Goal: Communication & Community: Ask a question

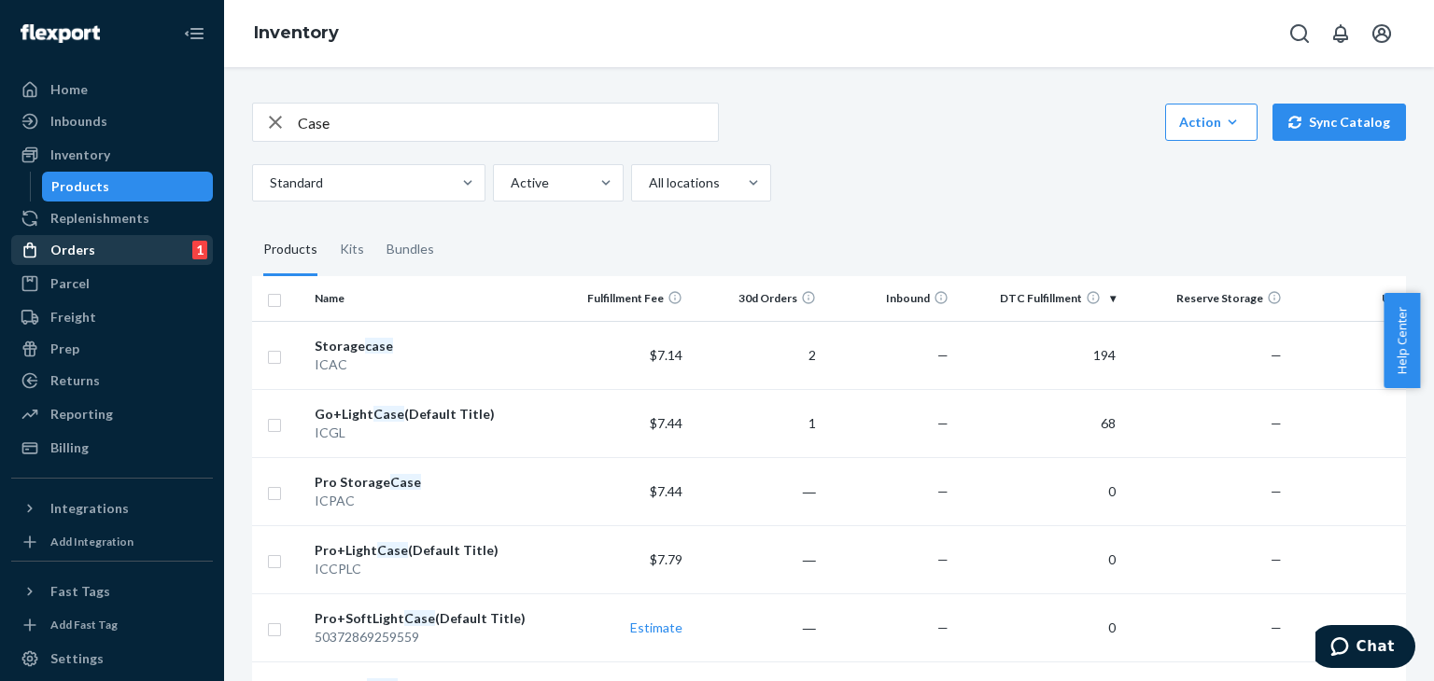
scroll to position [93, 0]
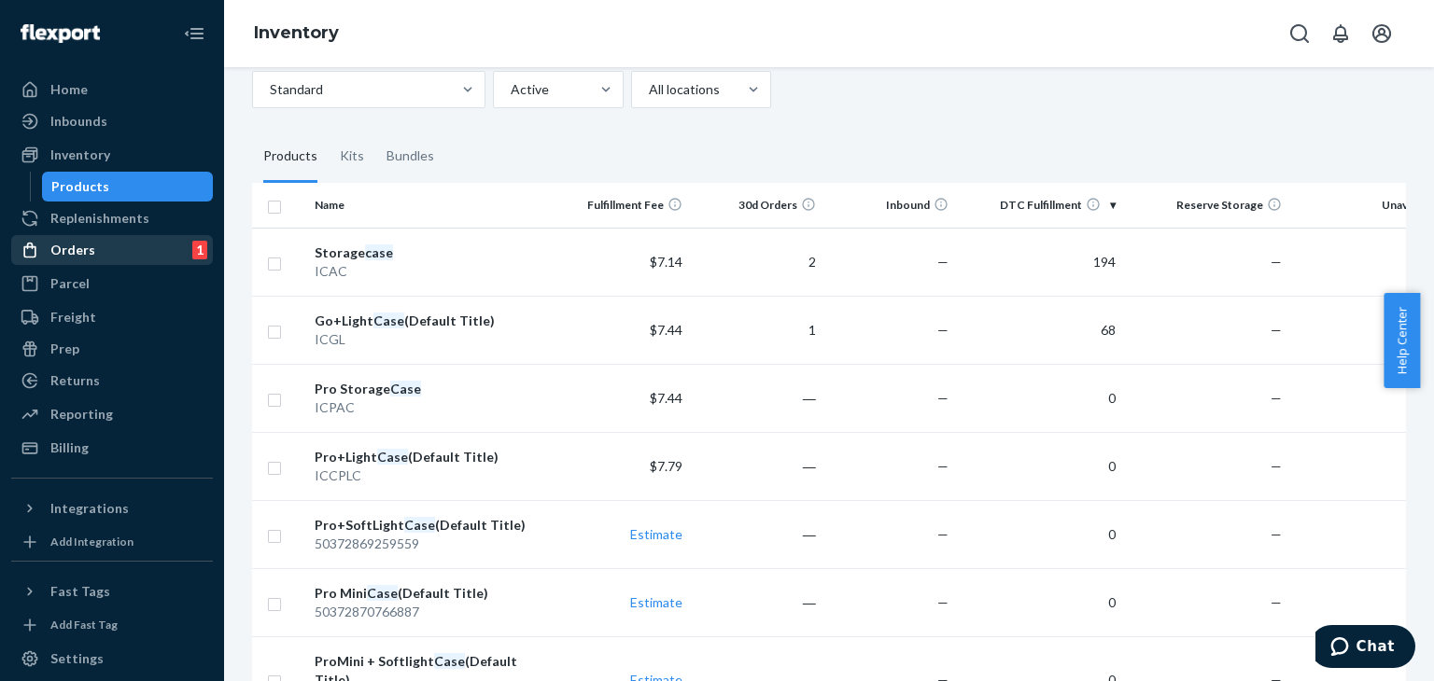
click at [76, 249] on div "Orders" at bounding box center [72, 250] width 45 height 19
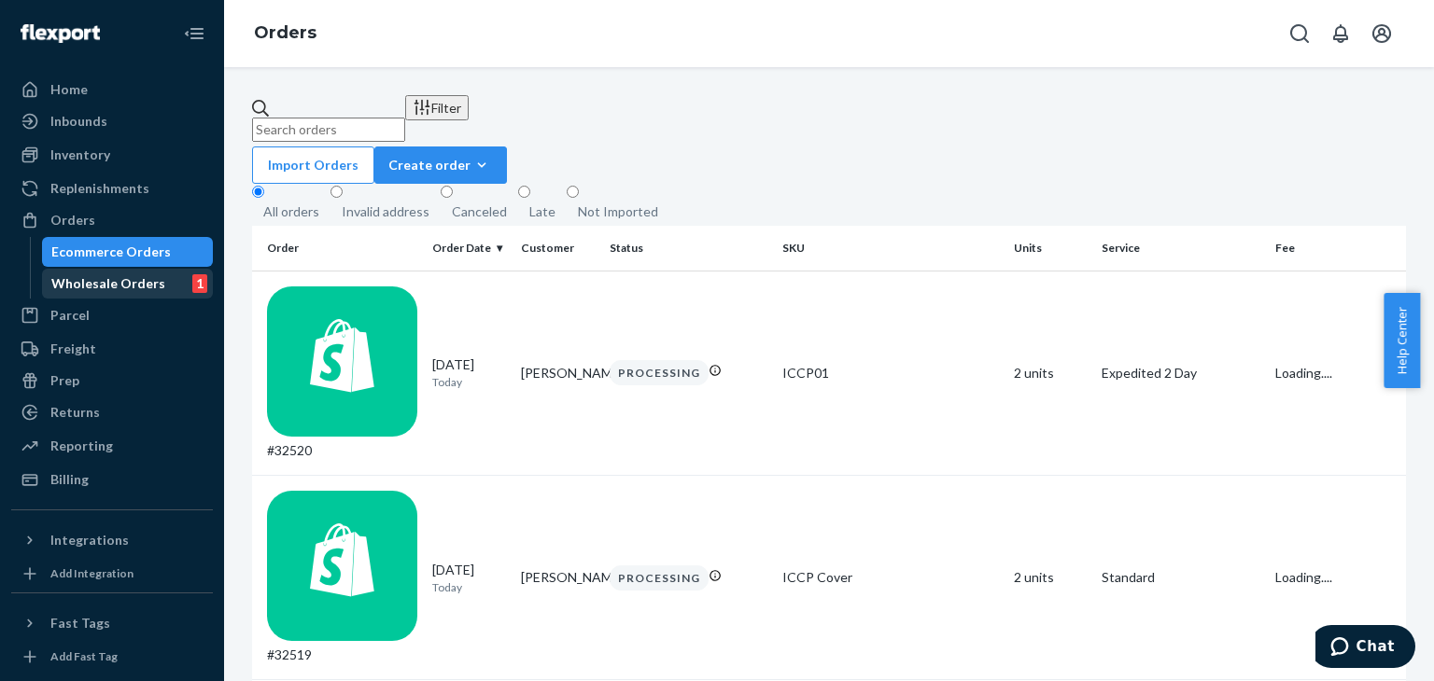
click at [112, 281] on div "Wholesale Orders" at bounding box center [108, 283] width 114 height 19
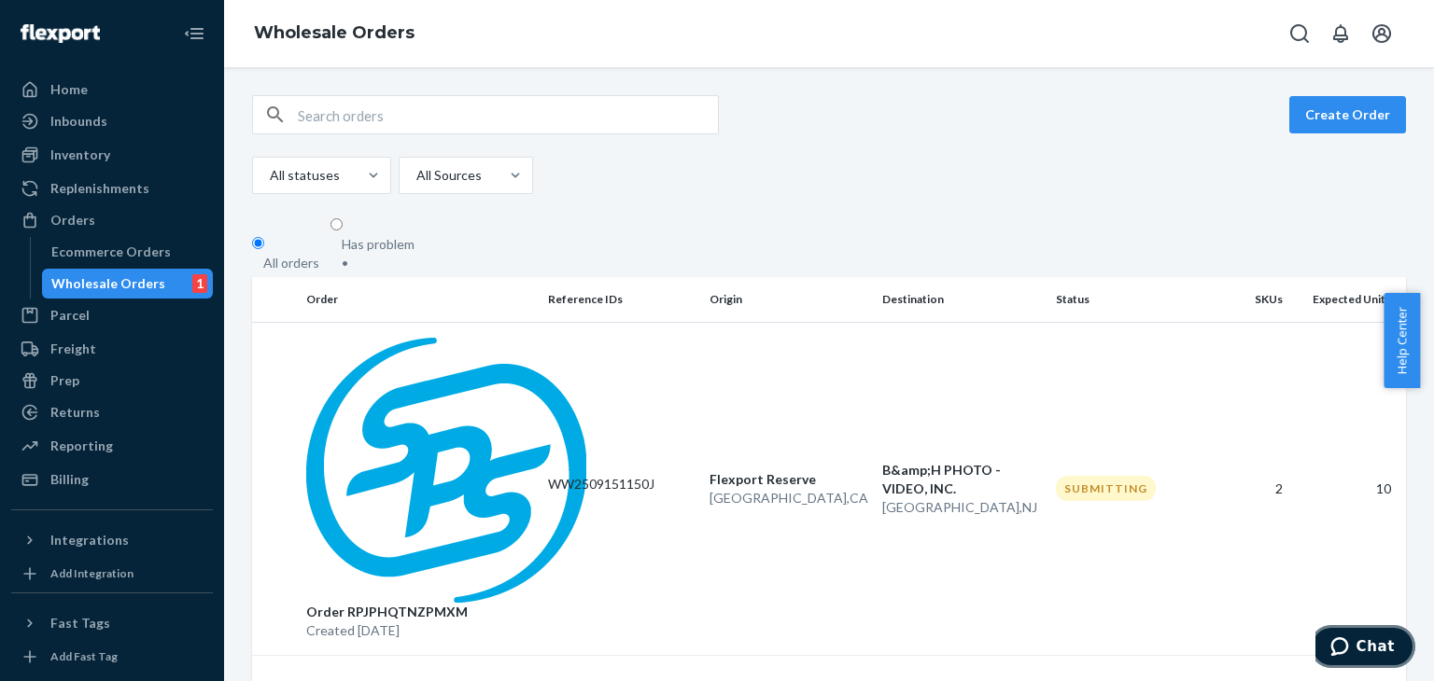
click at [1377, 647] on span "Chat" at bounding box center [1375, 646] width 38 height 17
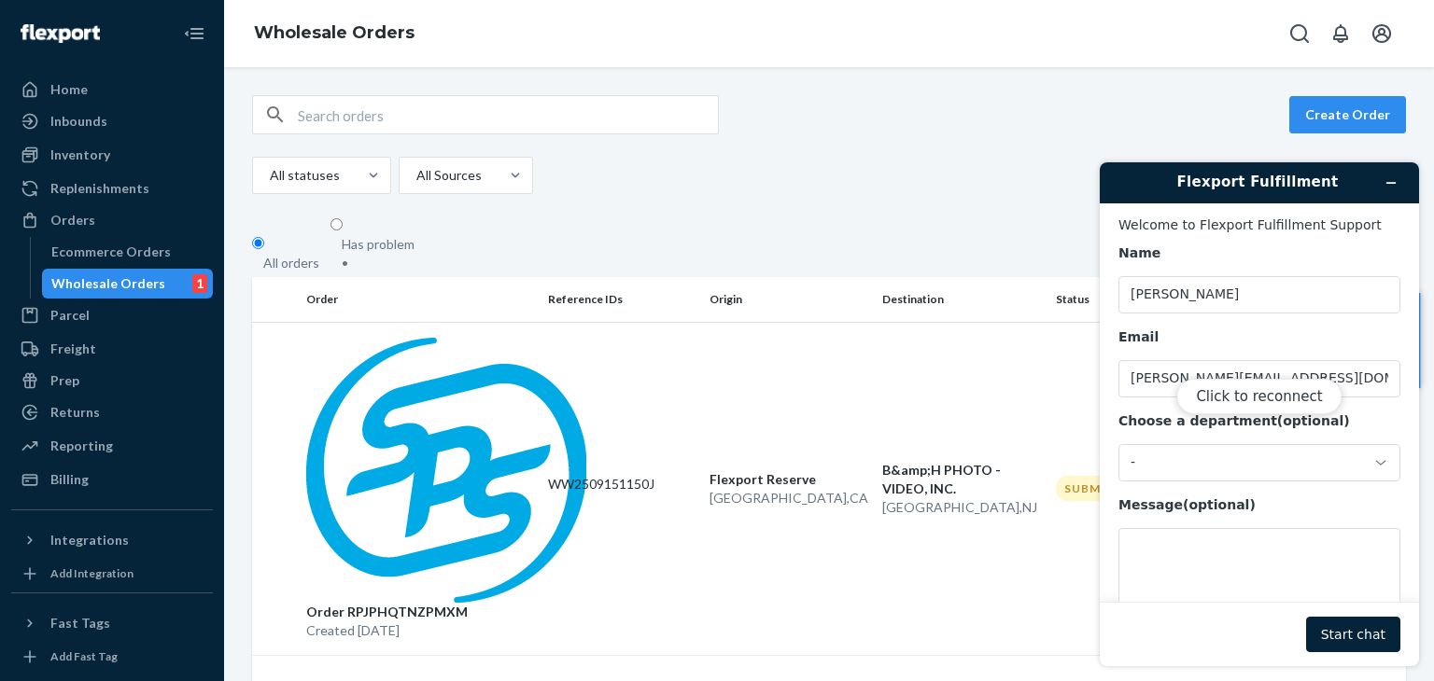
click at [1351, 632] on div "Click to reconnect" at bounding box center [1259, 414] width 319 height 504
click at [1283, 402] on button "Click to reconnect" at bounding box center [1258, 396] width 165 height 35
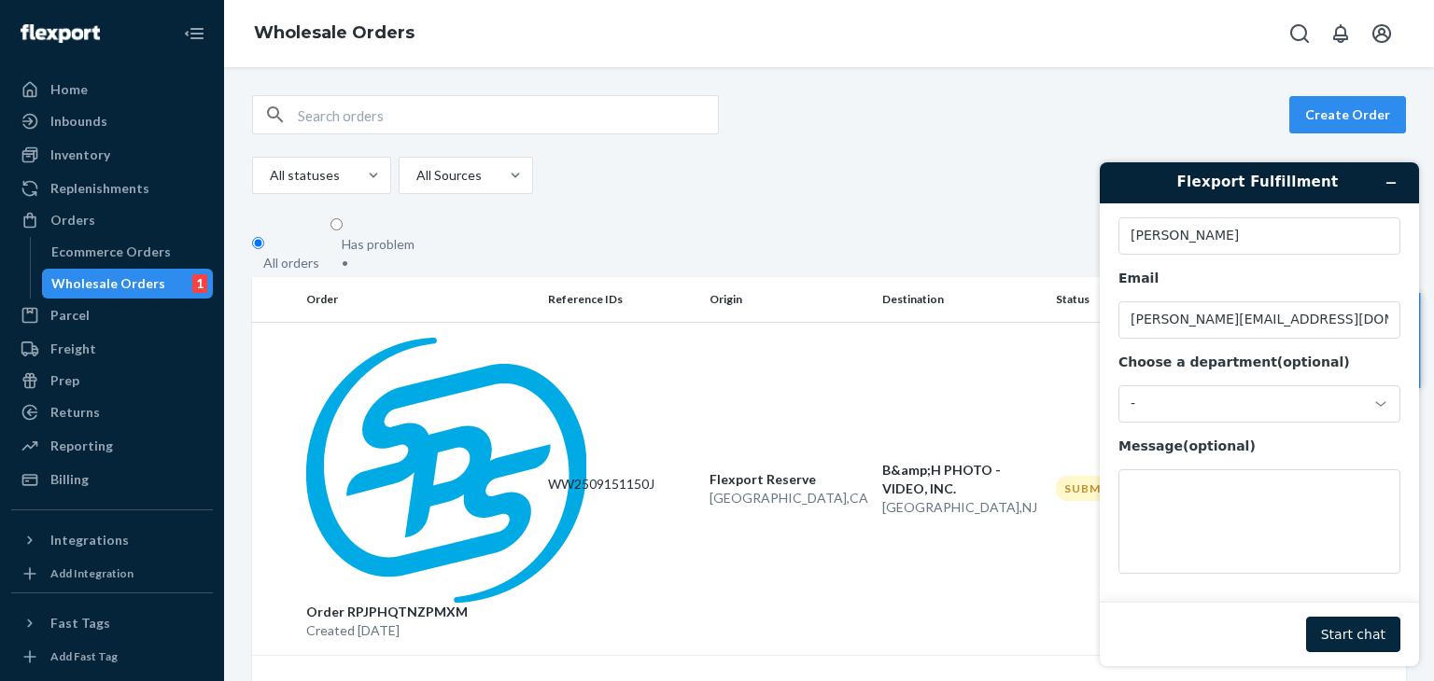
click at [1370, 631] on button "Start chat" at bounding box center [1353, 634] width 94 height 35
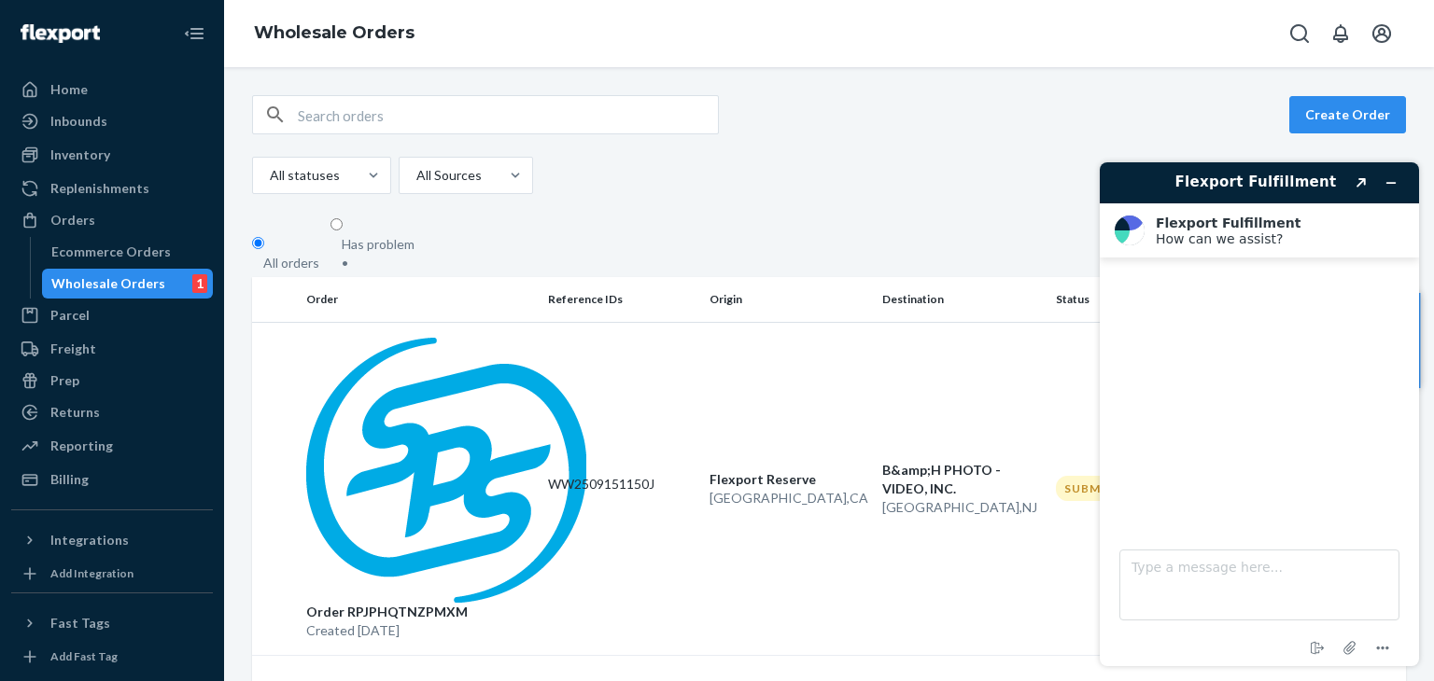
drag, startPoint x: 333, startPoint y: 344, endPoint x: 506, endPoint y: 350, distance: 172.8
click at [505, 350] on div "Order RPJPHQTNZPMXM Created [DATE]" at bounding box center [419, 489] width 227 height 302
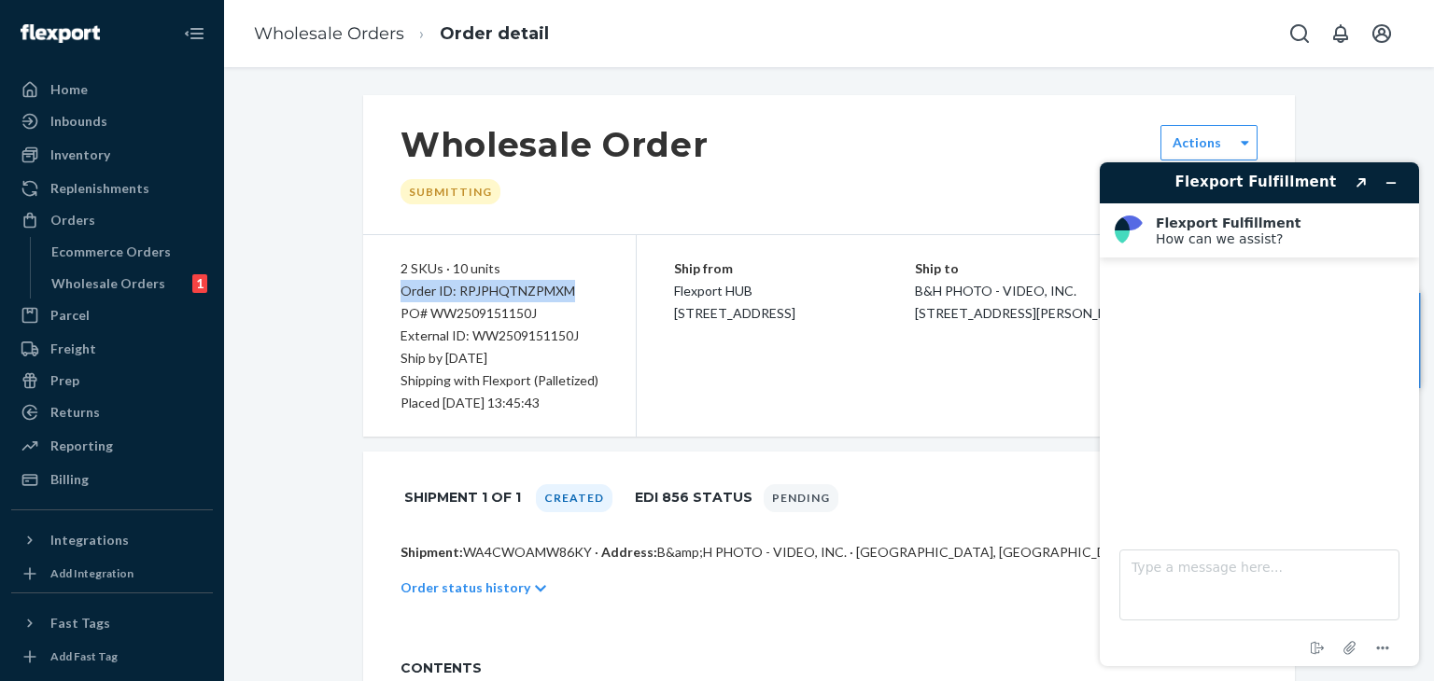
drag, startPoint x: 393, startPoint y: 290, endPoint x: 571, endPoint y: 289, distance: 178.3
click at [571, 289] on div "Order ID: RPJPHQTNZPMXM" at bounding box center [499, 291] width 198 height 22
copy div "Order ID: RPJPHQTNZPMXM"
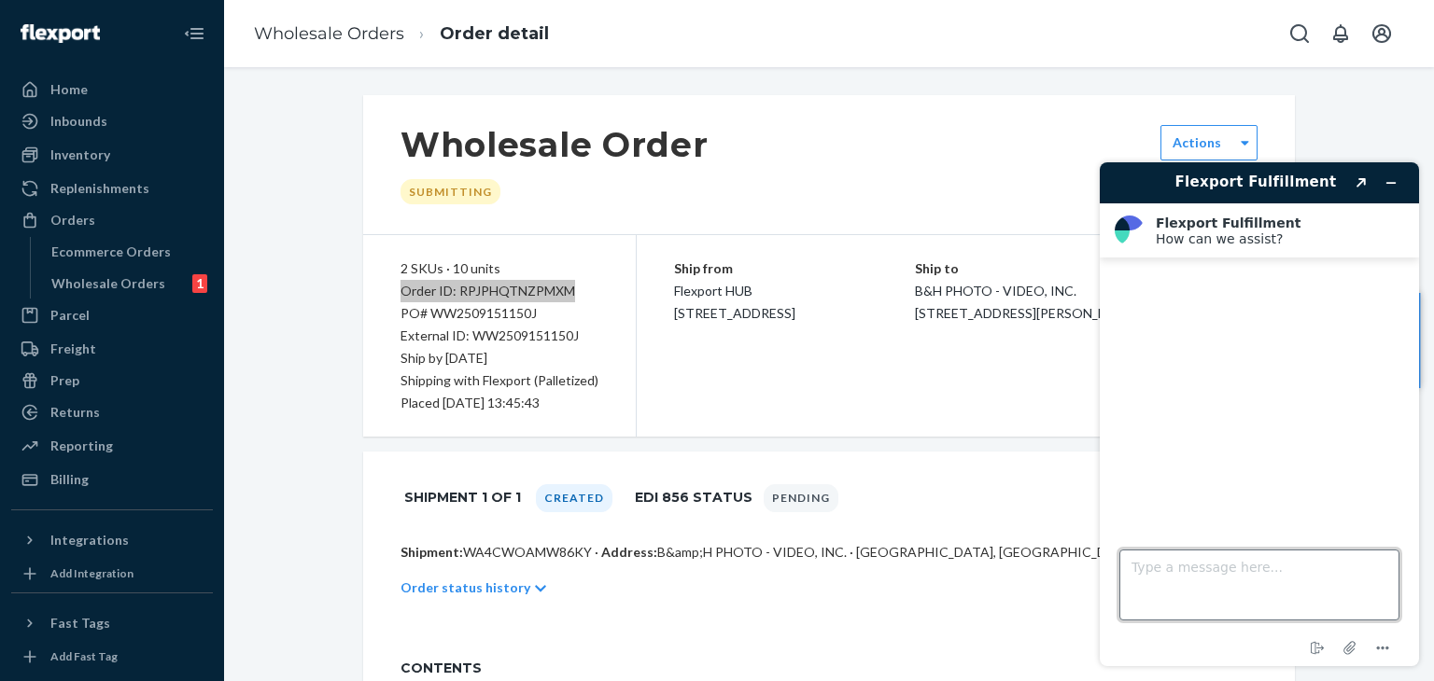
click at [1189, 581] on textarea "Type a message here..." at bounding box center [1259, 585] width 280 height 71
paste textarea "Order ID: RPJPHQTNZPMXM"
type textarea "Order ID: RPJPHQTNZPMXM"
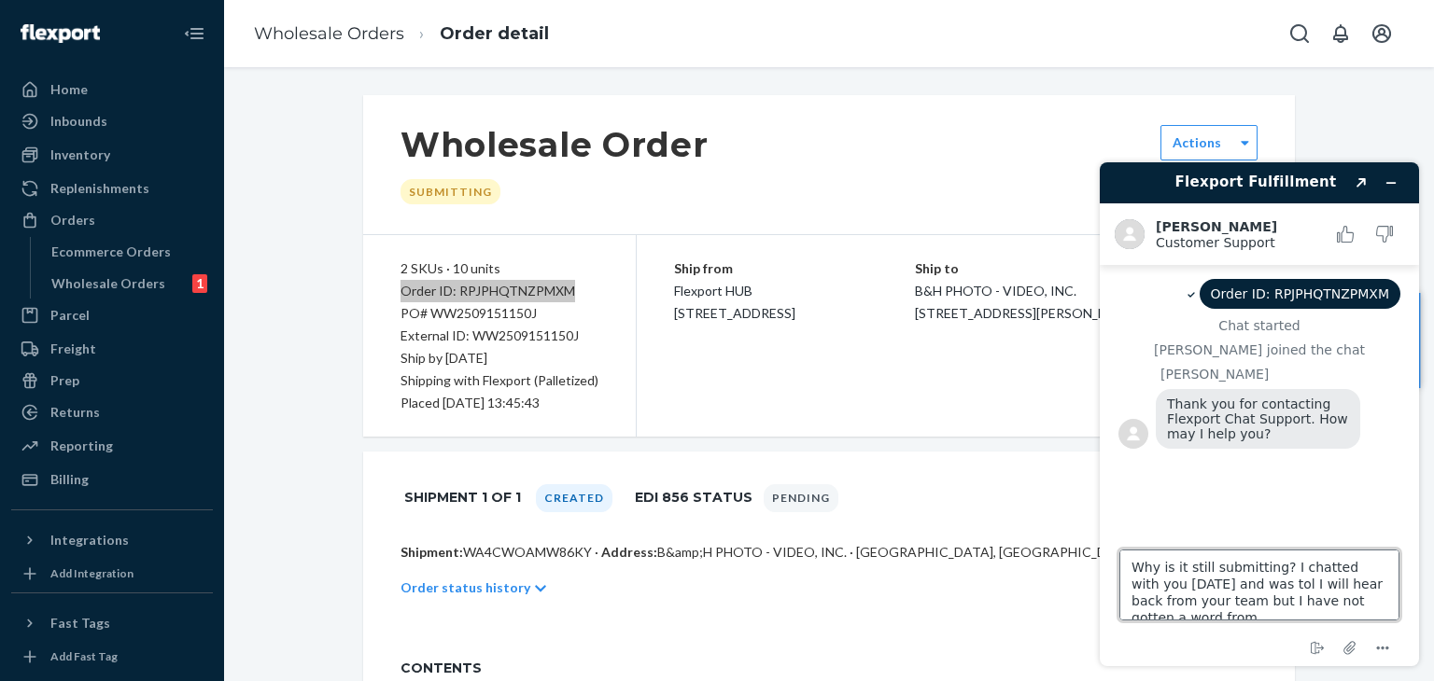
scroll to position [7, 0]
type textarea "Why is it still submitting? I chatted with you [DATE] and was tol I will hear b…"
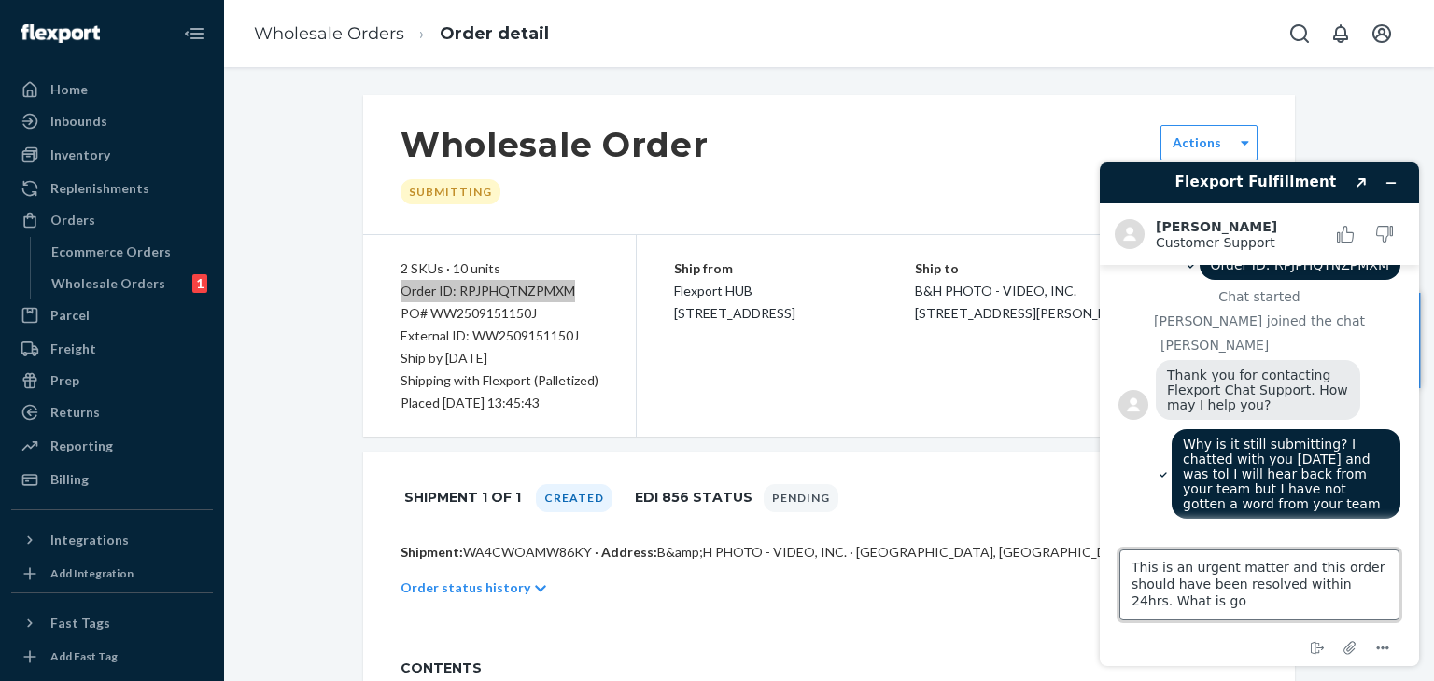
scroll to position [39, 0]
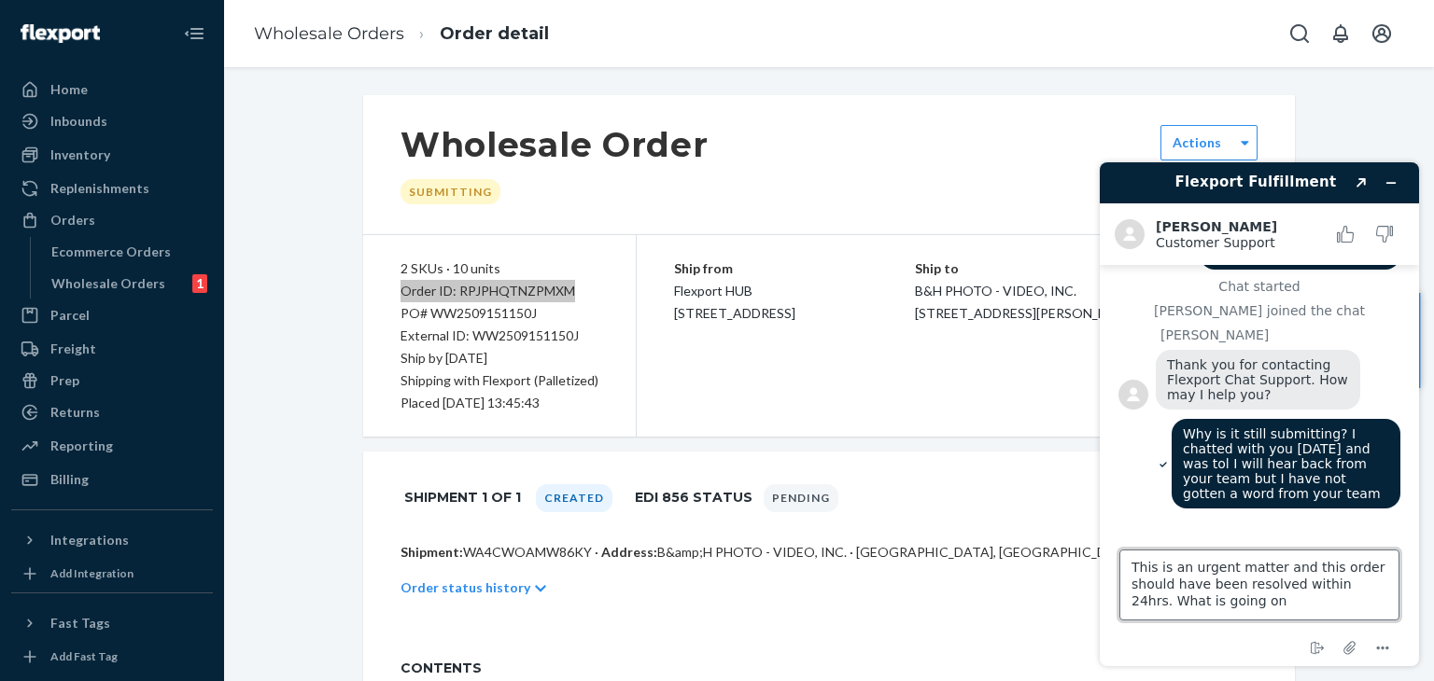
type textarea "This is an urgent matter and this order should have been resolved within 24hrs.…"
